Goal: Information Seeking & Learning: Learn about a topic

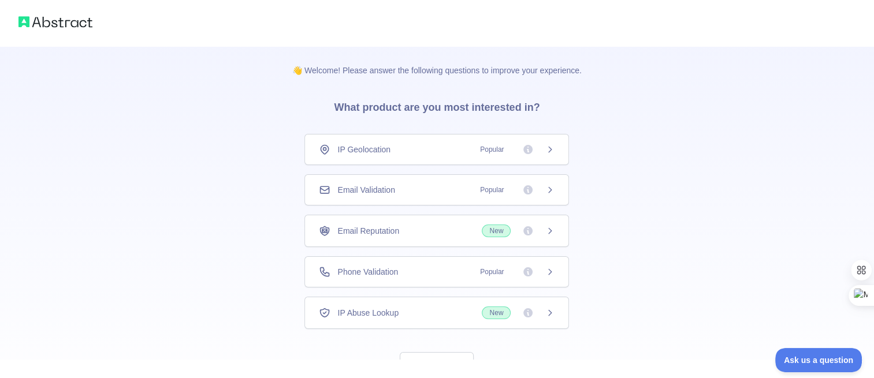
click at [551, 190] on icon at bounding box center [549, 189] width 9 height 9
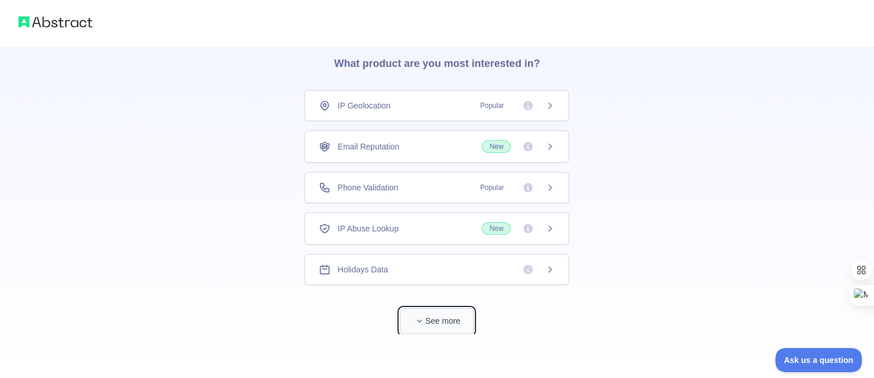
click at [435, 320] on button "See more" at bounding box center [437, 321] width 74 height 26
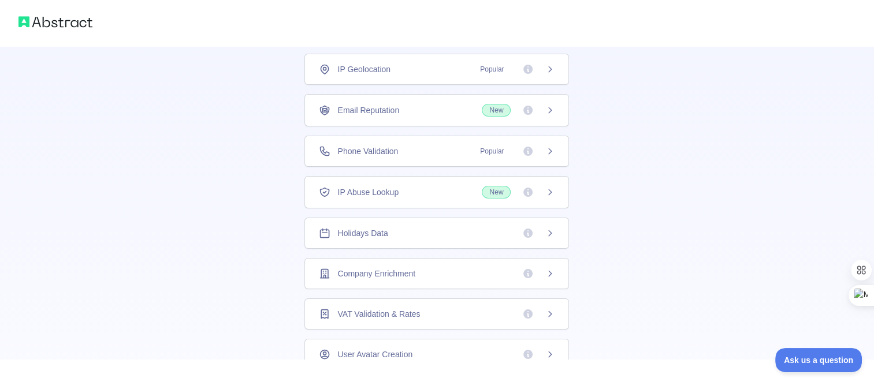
scroll to position [5, 0]
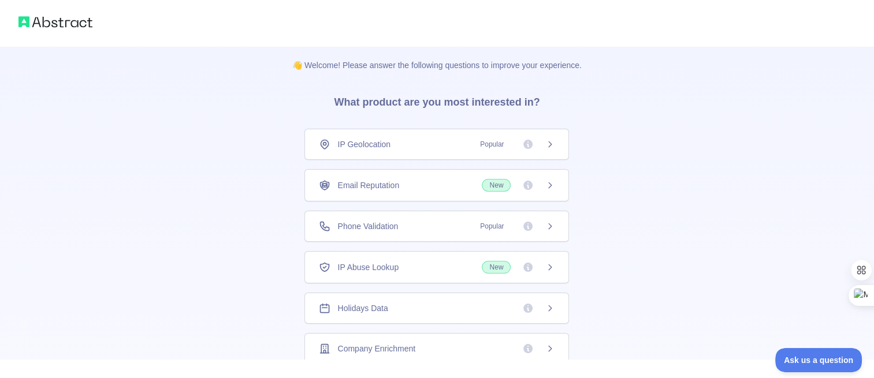
click at [546, 191] on span "New" at bounding box center [518, 185] width 73 height 13
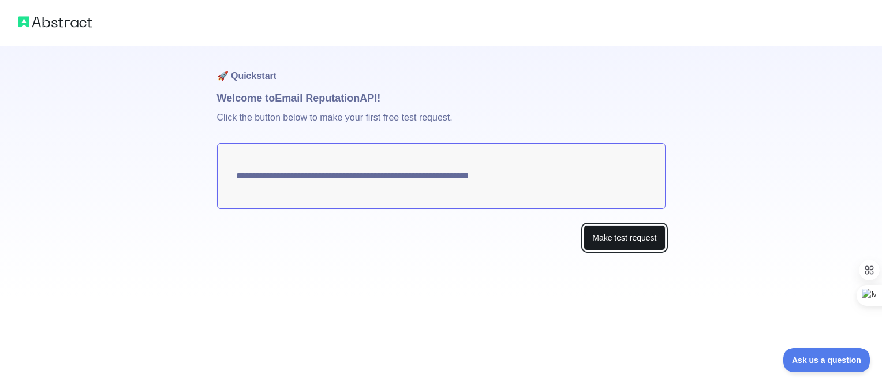
click at [633, 238] on button "Make test request" at bounding box center [624, 238] width 81 height 26
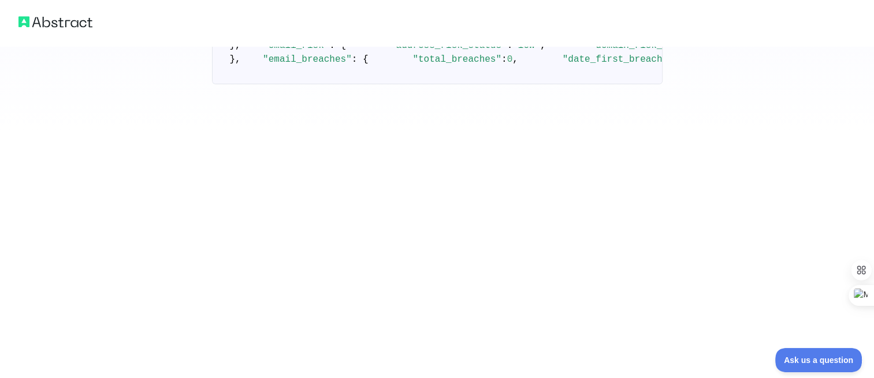
scroll to position [207, 0]
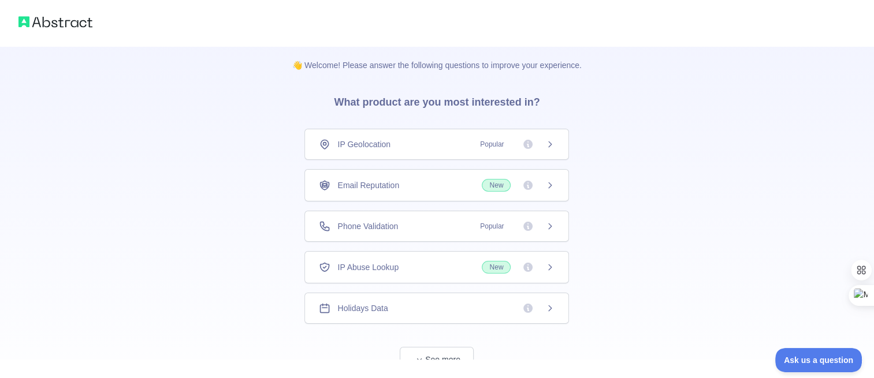
scroll to position [44, 0]
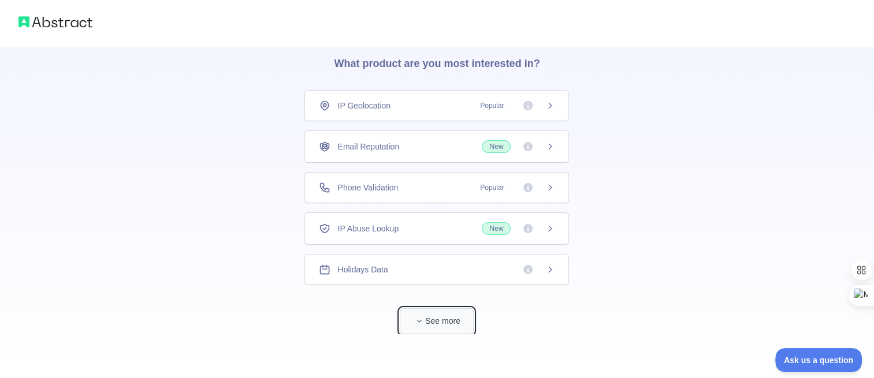
click at [457, 311] on button "See more" at bounding box center [437, 321] width 74 height 26
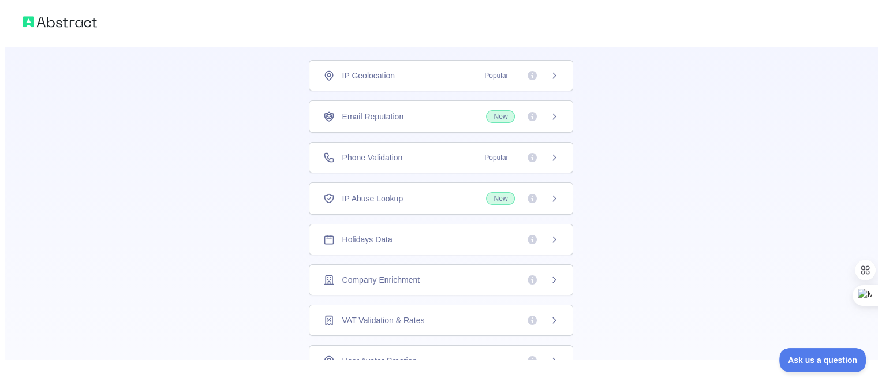
scroll to position [0, 0]
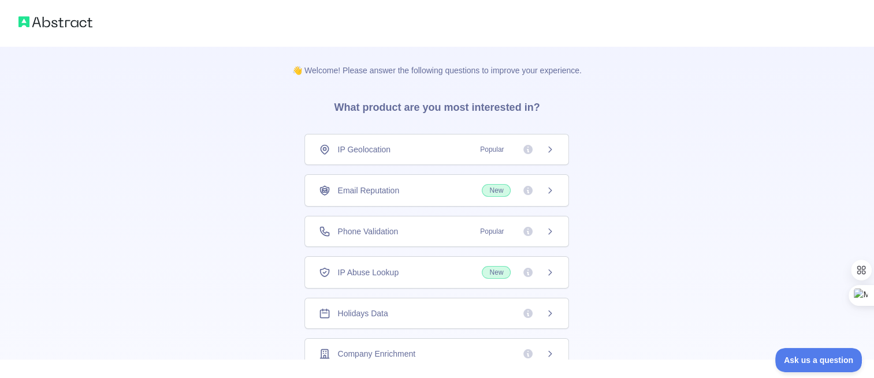
click at [546, 235] on span "Popular" at bounding box center [513, 232] width 81 height 12
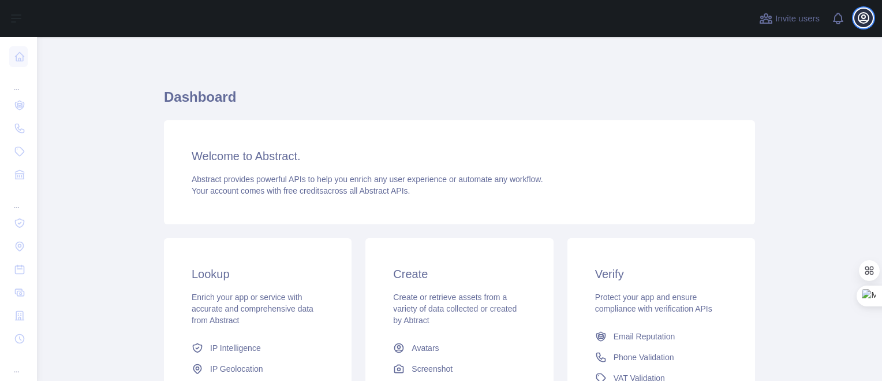
click at [868, 17] on icon "button" at bounding box center [864, 18] width 10 height 10
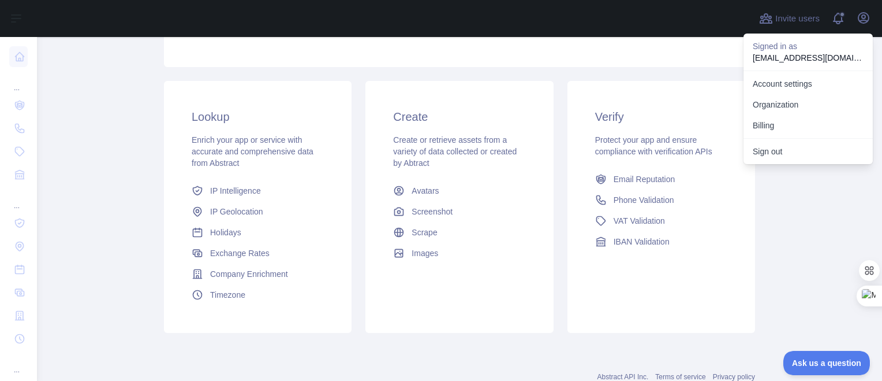
scroll to position [168, 0]
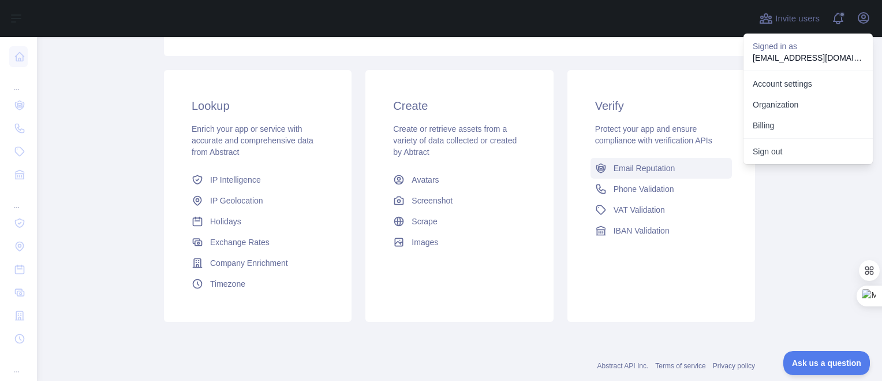
click at [642, 175] on link "Email Reputation" at bounding box center [661, 168] width 141 height 21
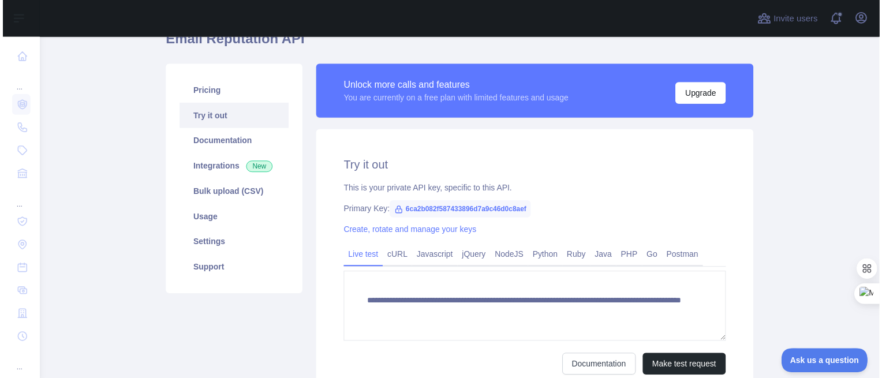
scroll to position [39, 0]
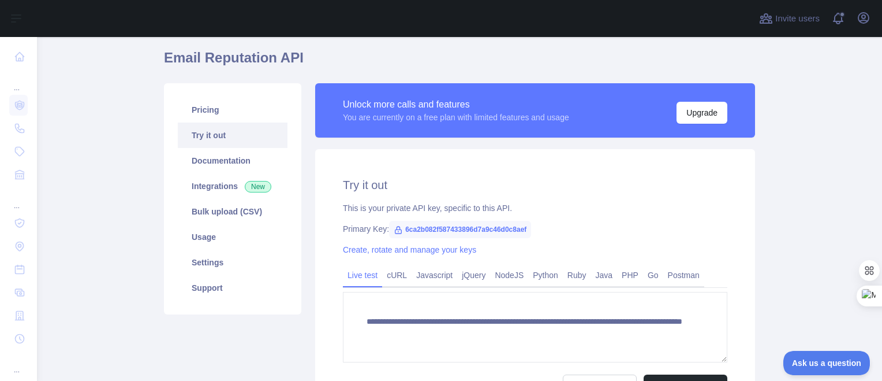
click at [522, 231] on span "6ca2b082f587433896d7a9c46d0c8aef" at bounding box center [460, 229] width 142 height 17
click at [513, 229] on span "6ca2b082f587433896d7a9c46d0c8aef" at bounding box center [460, 229] width 142 height 17
drag, startPoint x: 521, startPoint y: 230, endPoint x: 395, endPoint y: 229, distance: 125.9
click at [395, 229] on span "6ca2b082f587433896d7a9c46d0c8aef" at bounding box center [460, 229] width 142 height 17
copy span "6ca2b082f587433896d7a9c46d0c8aef"
